Goal: Find contact information: Find contact information

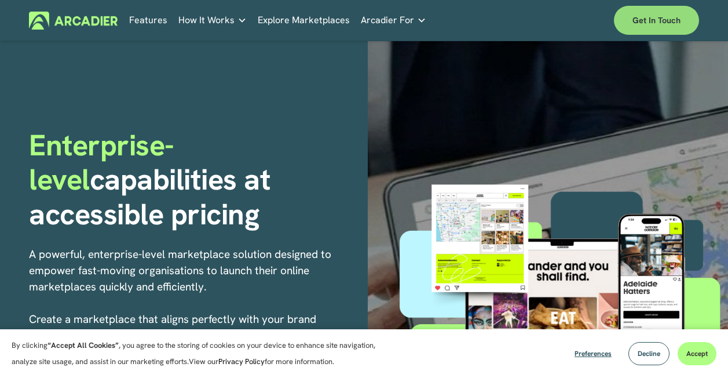
click at [683, 20] on link "Get in touch" at bounding box center [656, 20] width 85 height 29
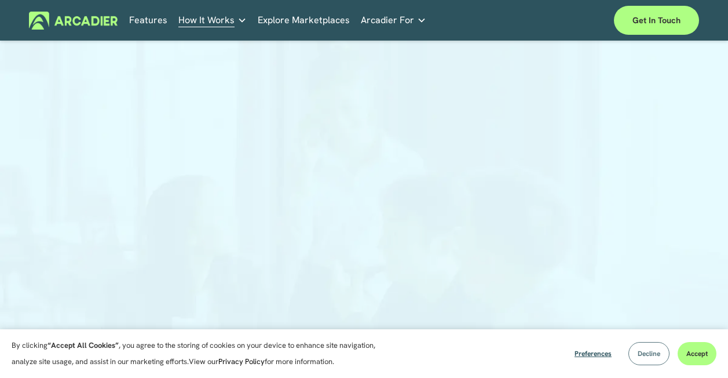
click at [655, 355] on span "Decline" at bounding box center [649, 353] width 23 height 9
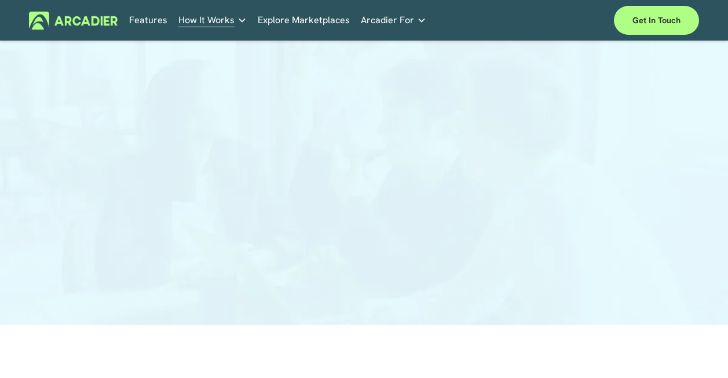
scroll to position [58, 0]
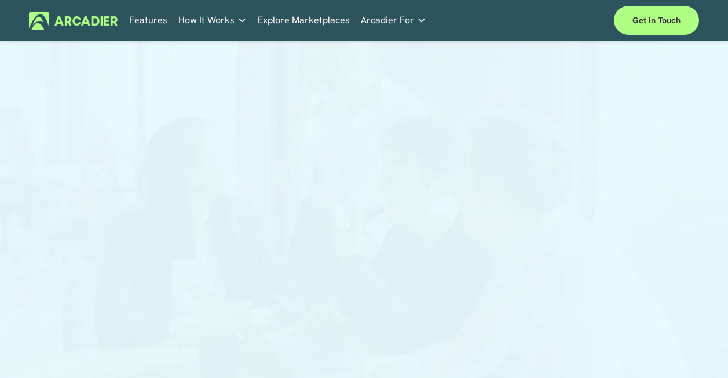
click at [686, 181] on div at bounding box center [364, 188] width 728 height 389
